Goal: Information Seeking & Learning: Find specific fact

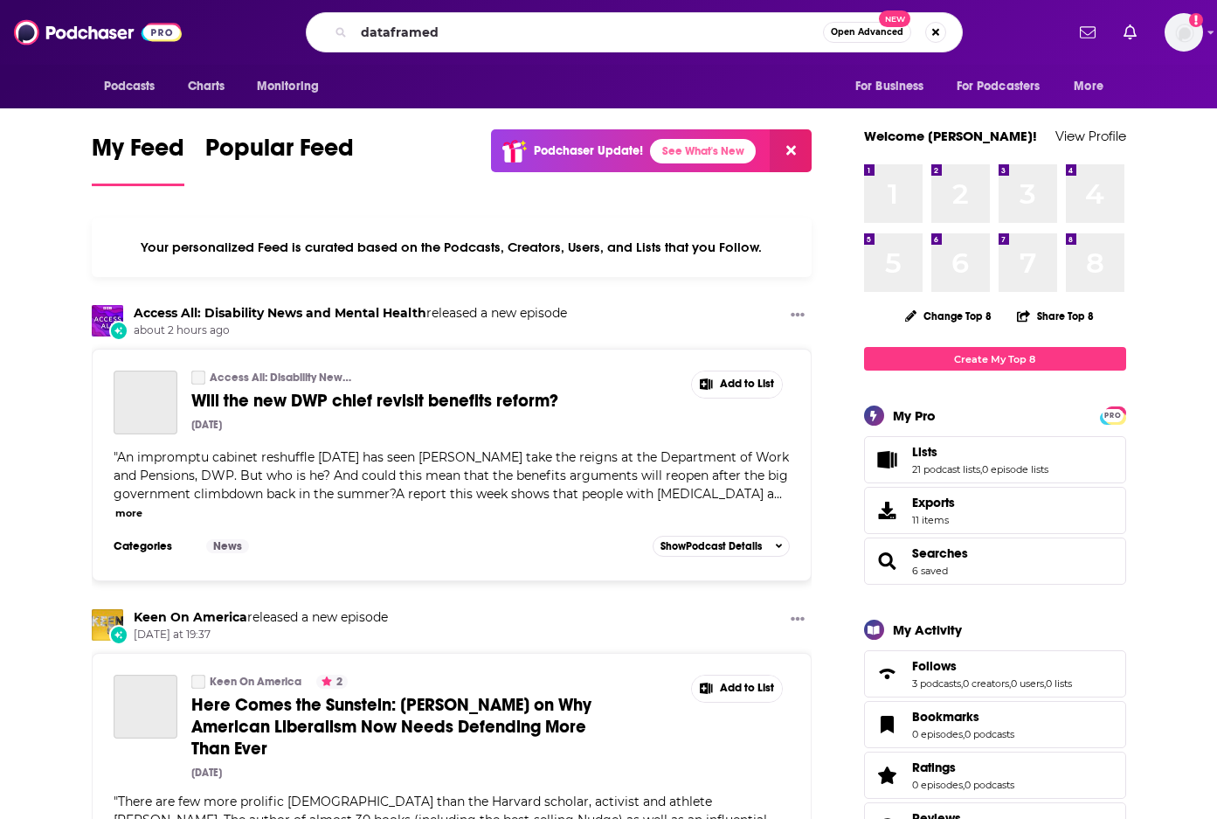
type input "dataframed"
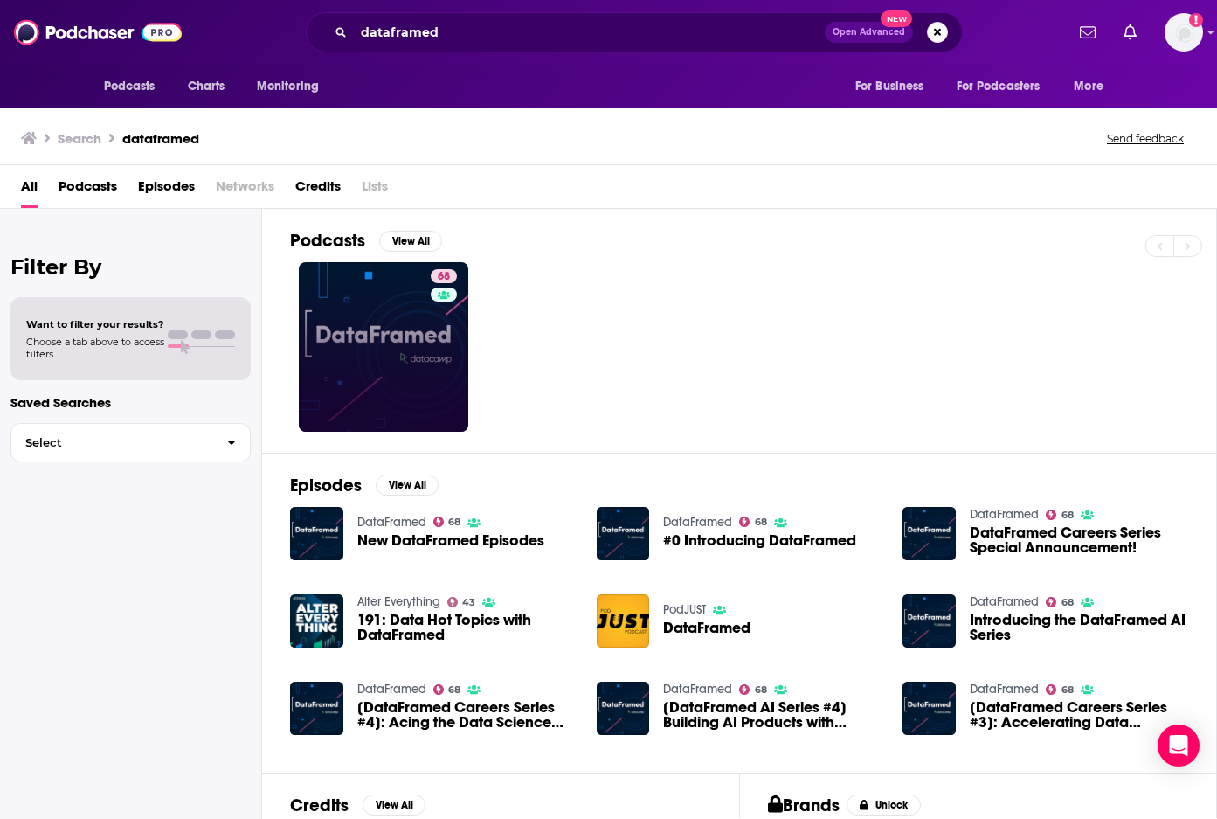
click at [417, 335] on link "68" at bounding box center [383, 346] width 169 height 169
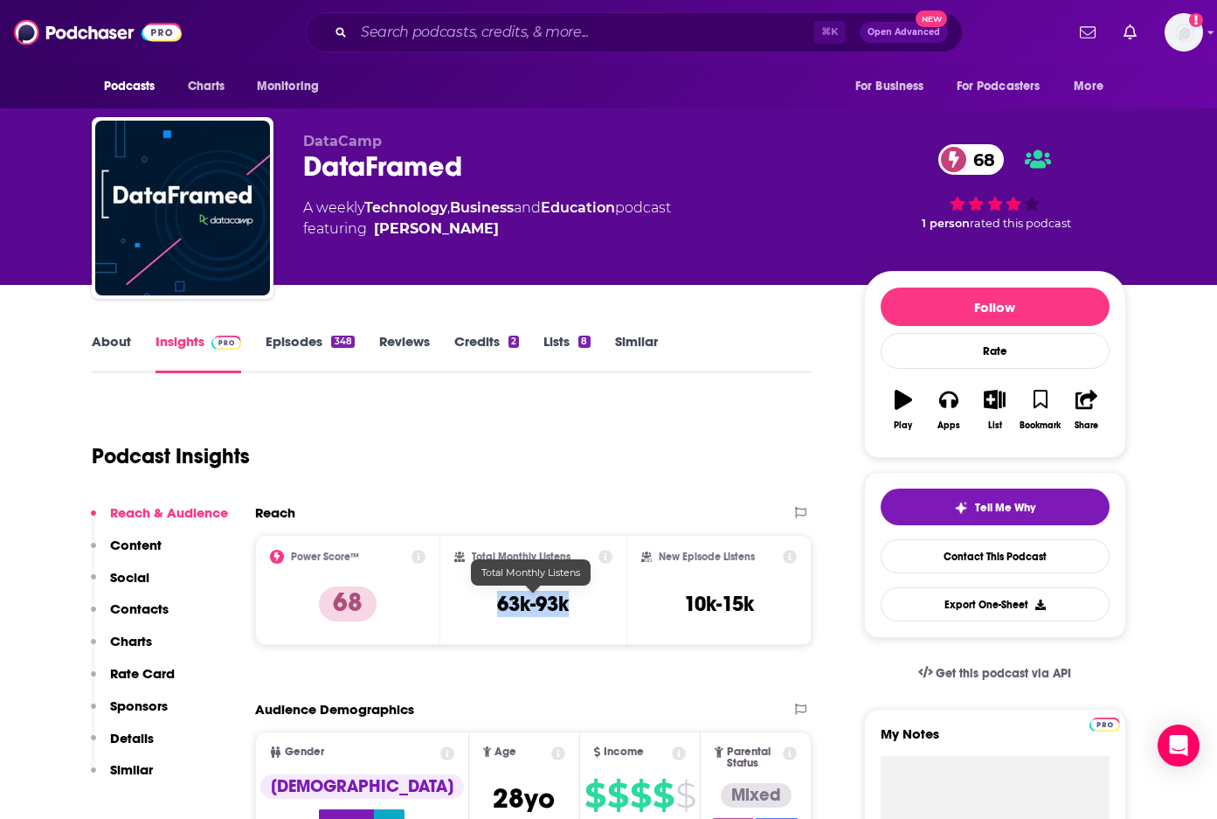
drag, startPoint x: 580, startPoint y: 605, endPoint x: 499, endPoint y: 605, distance: 81.2
click at [499, 605] on div "Total Monthly Listens 63k-93k" at bounding box center [533, 589] width 158 height 80
copy h3 "63k-93k"
